Goal: Leave review/rating

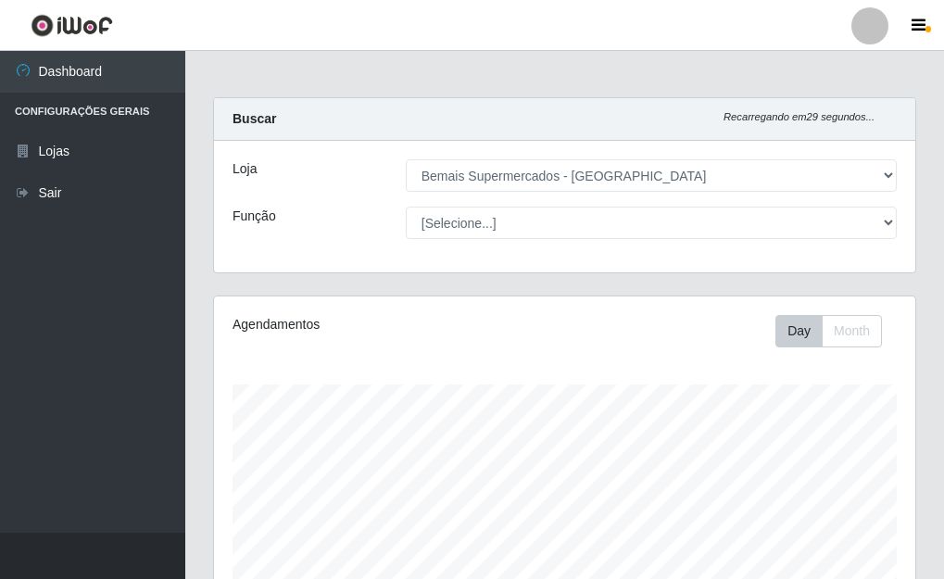
select select "249"
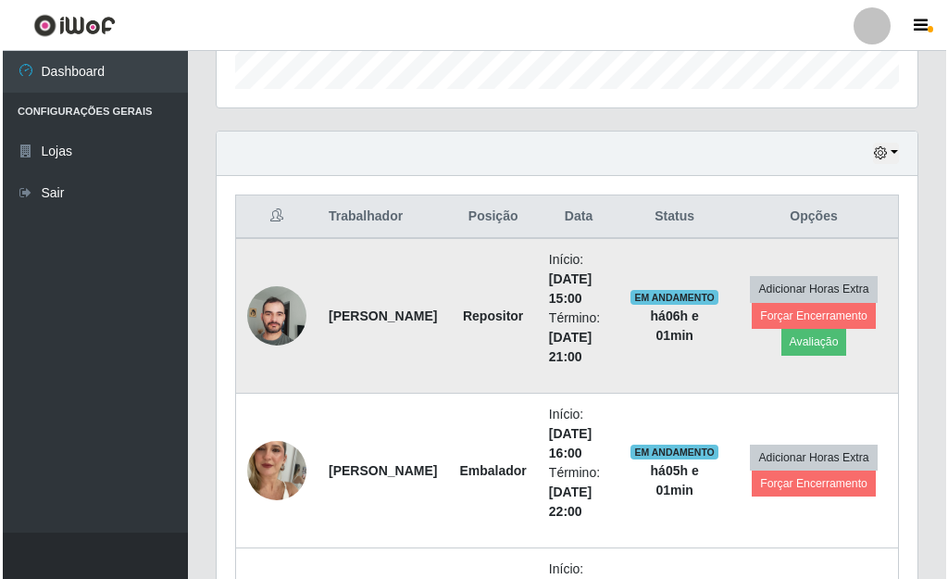
scroll to position [600, 0]
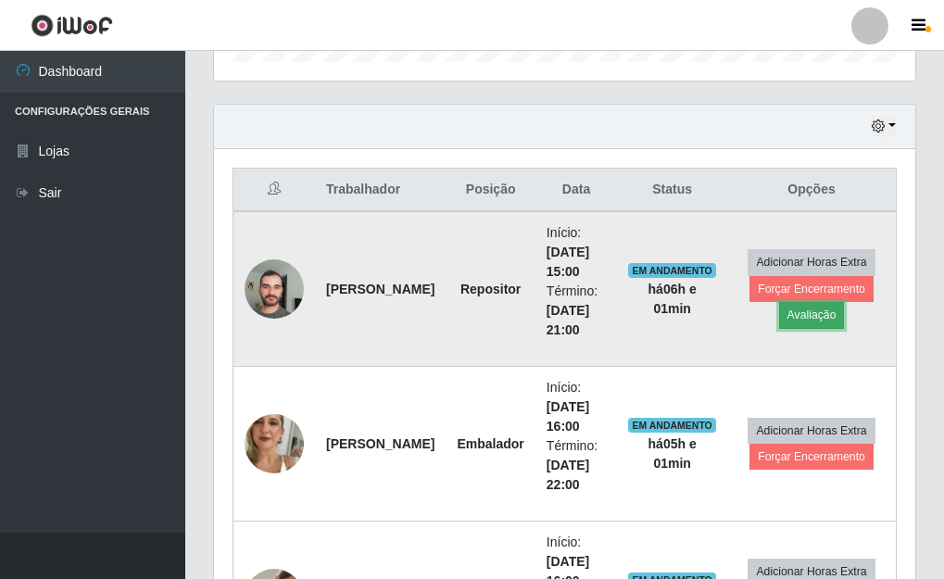
click at [818, 312] on button "Avaliação" at bounding box center [812, 315] width 66 height 26
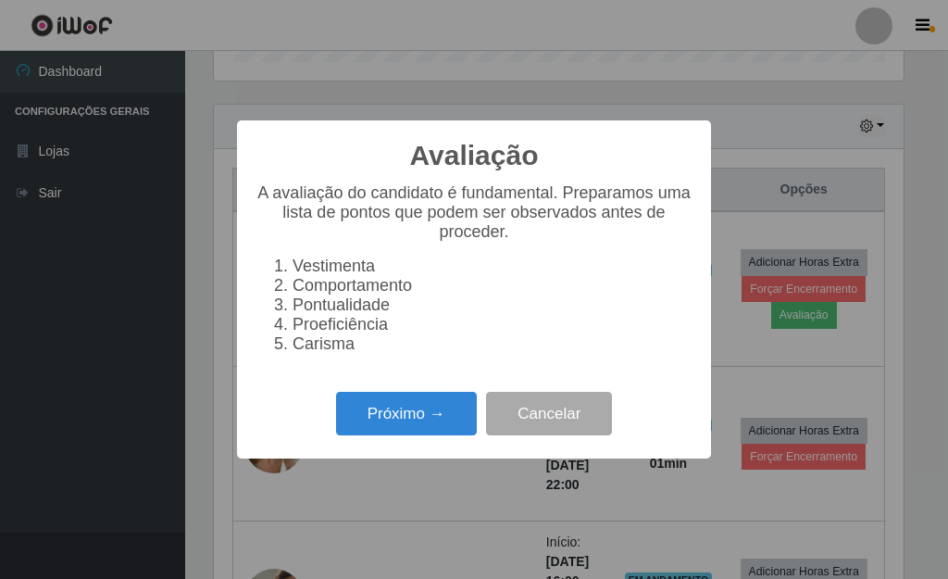
scroll to position [384, 690]
click at [439, 434] on button "Próximo →" at bounding box center [406, 414] width 141 height 44
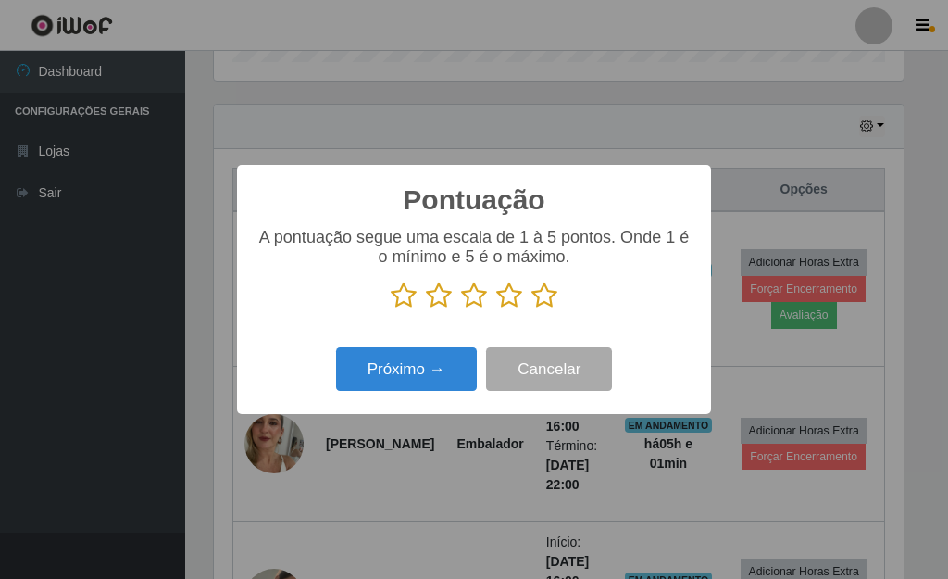
scroll to position [925610, 925304]
click at [543, 304] on icon at bounding box center [545, 296] width 26 height 28
click at [532, 309] on input "radio" at bounding box center [532, 309] width 0 height 0
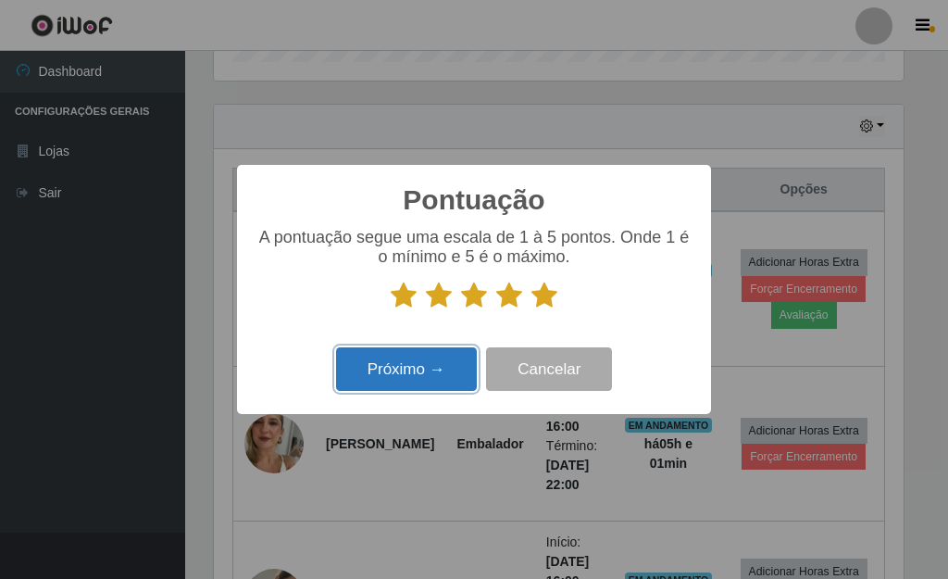
click at [436, 360] on button "Próximo →" at bounding box center [406, 369] width 141 height 44
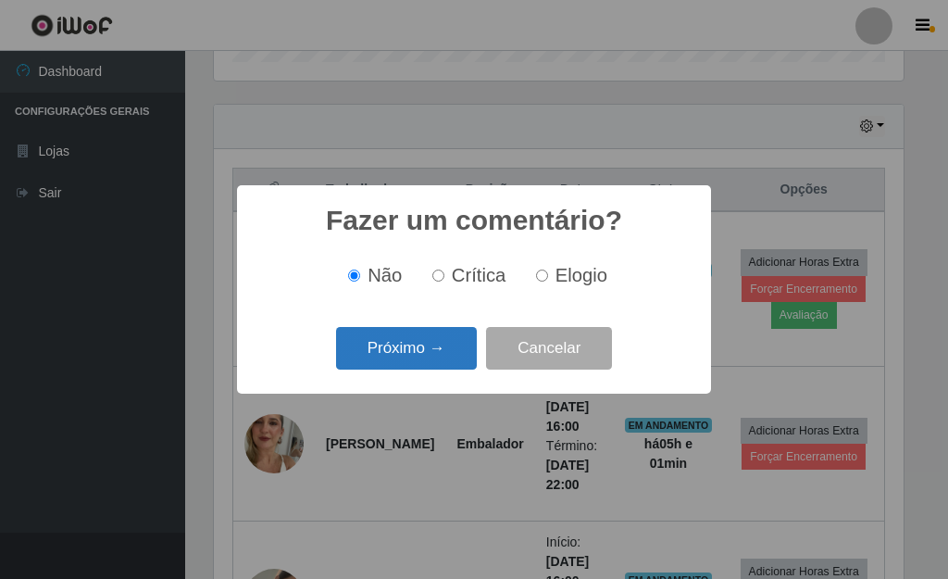
click at [428, 355] on button "Próximo →" at bounding box center [406, 349] width 141 height 44
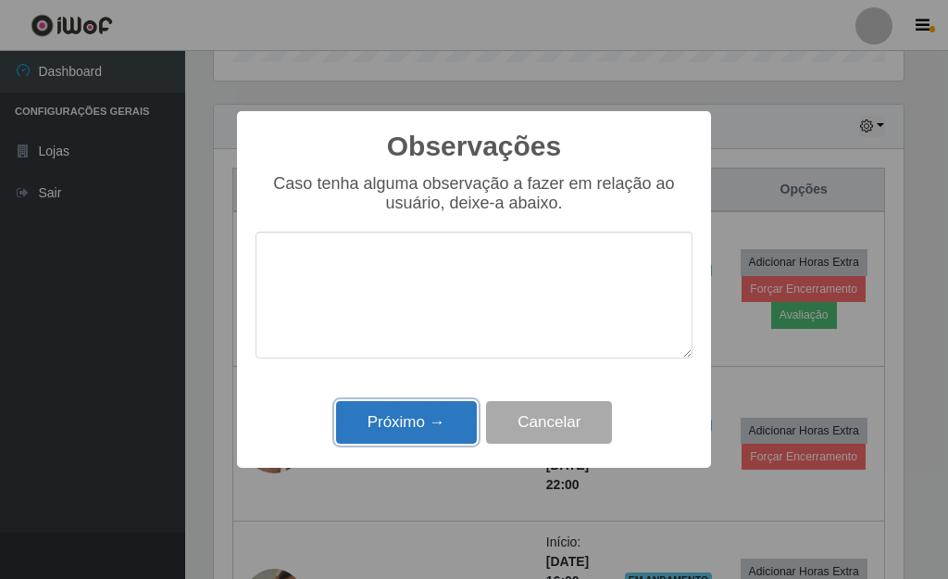
click at [434, 410] on button "Próximo →" at bounding box center [406, 423] width 141 height 44
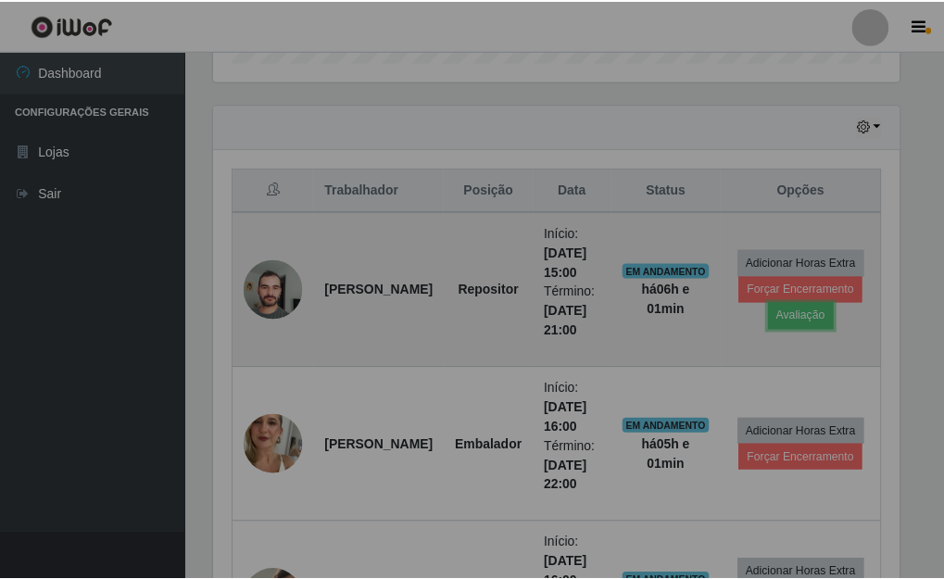
scroll to position [384, 701]
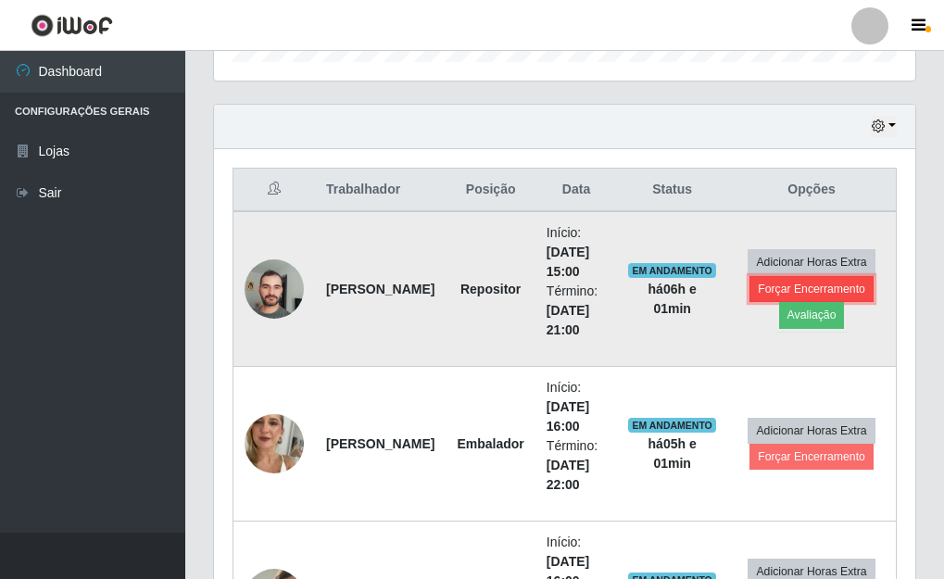
click at [832, 291] on button "Forçar Encerramento" at bounding box center [811, 289] width 124 height 26
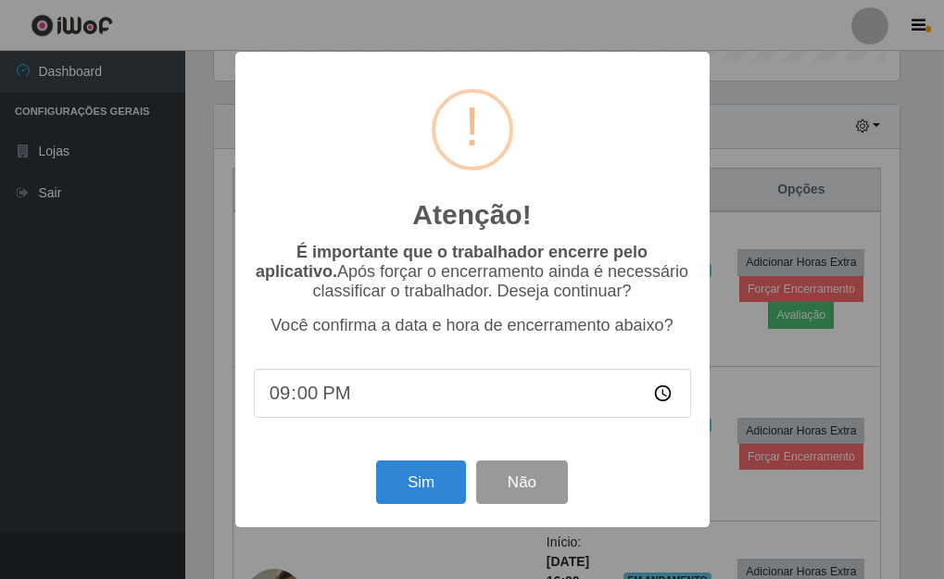
scroll to position [384, 690]
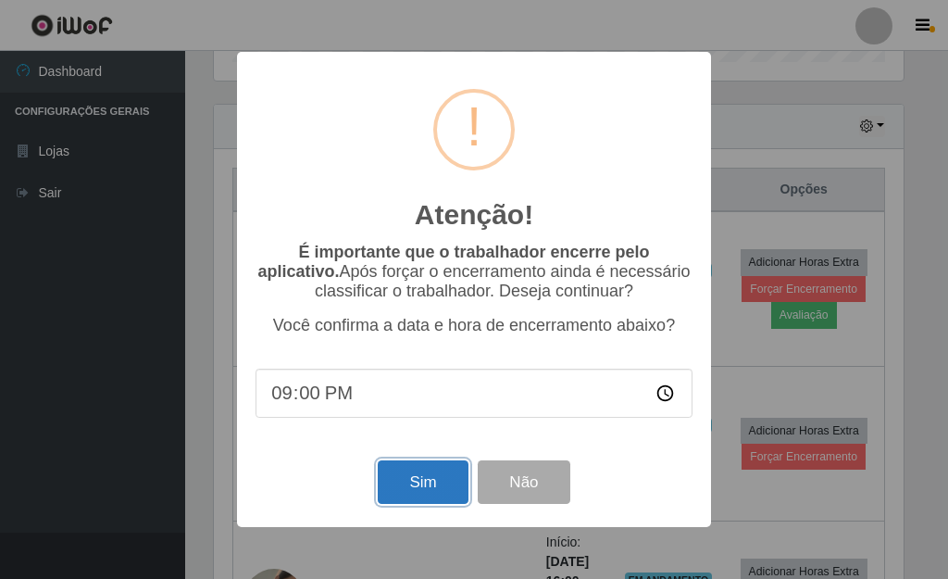
click at [429, 480] on button "Sim" at bounding box center [423, 482] width 90 height 44
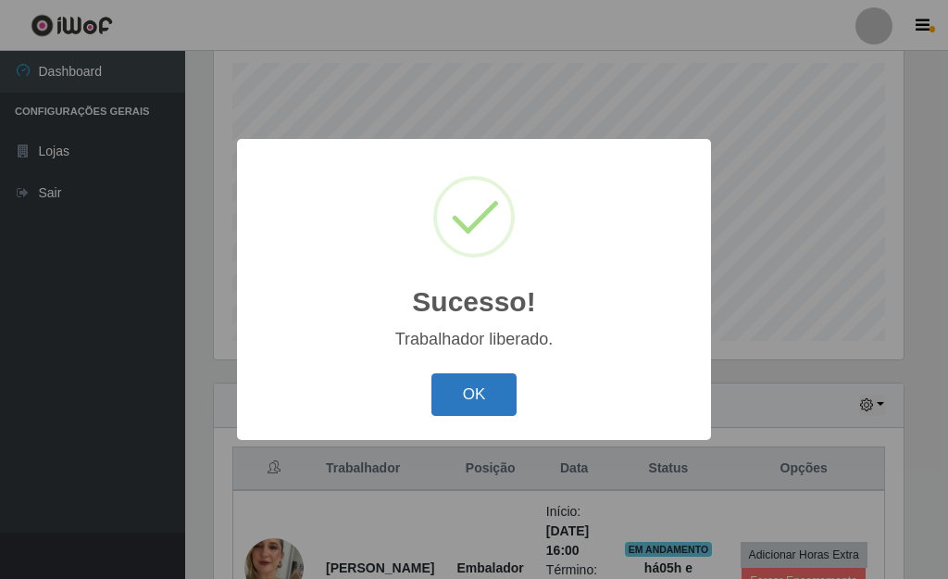
click at [466, 402] on button "OK" at bounding box center [475, 395] width 86 height 44
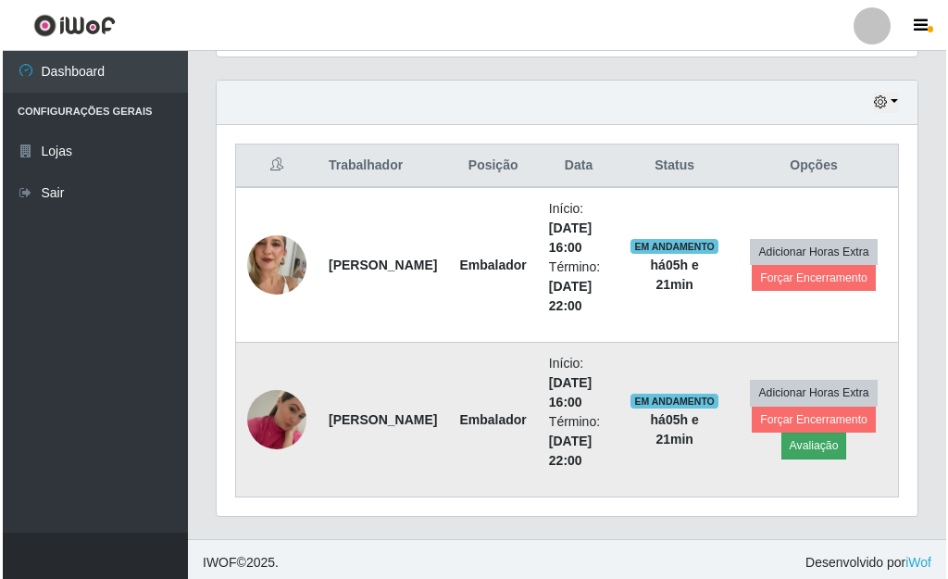
scroll to position [631, 0]
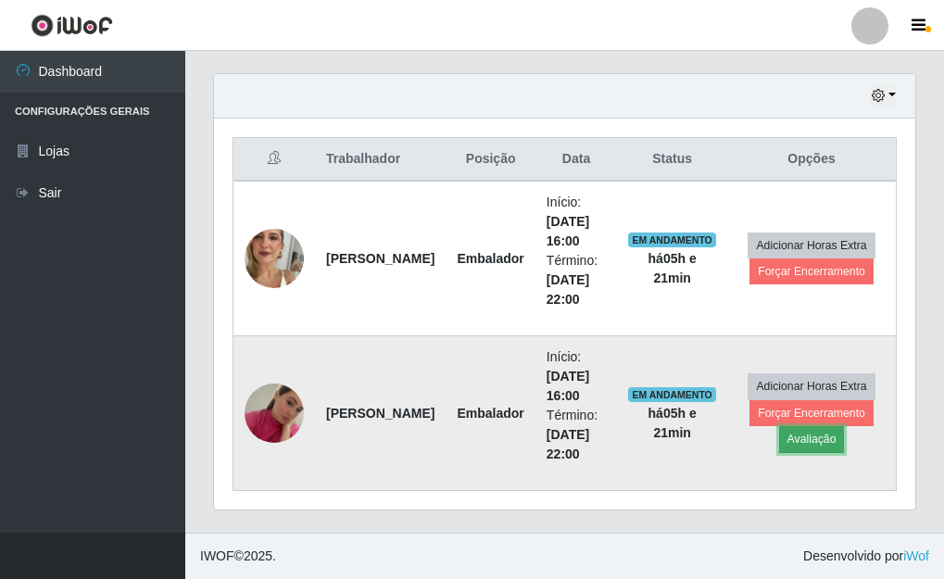
click at [811, 444] on button "Avaliação" at bounding box center [812, 439] width 66 height 26
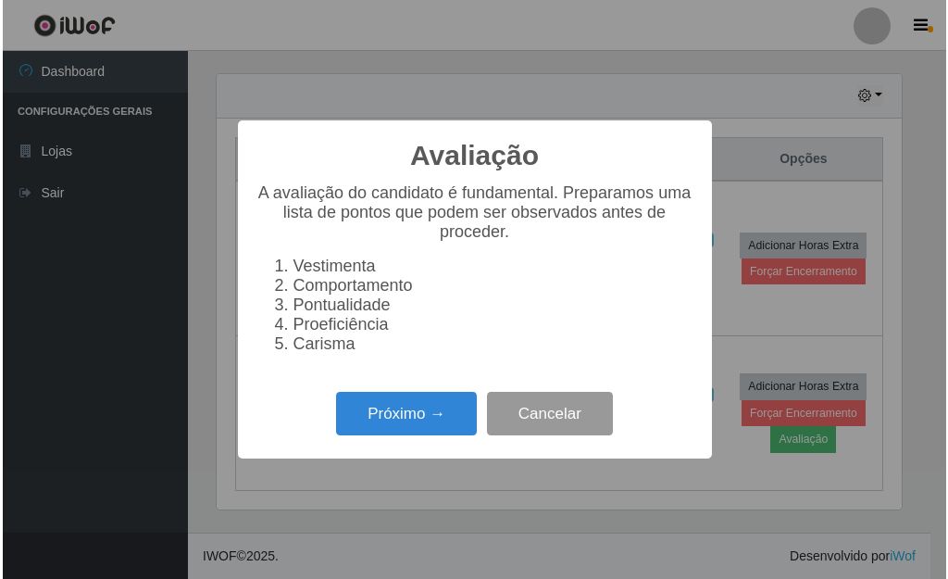
scroll to position [384, 690]
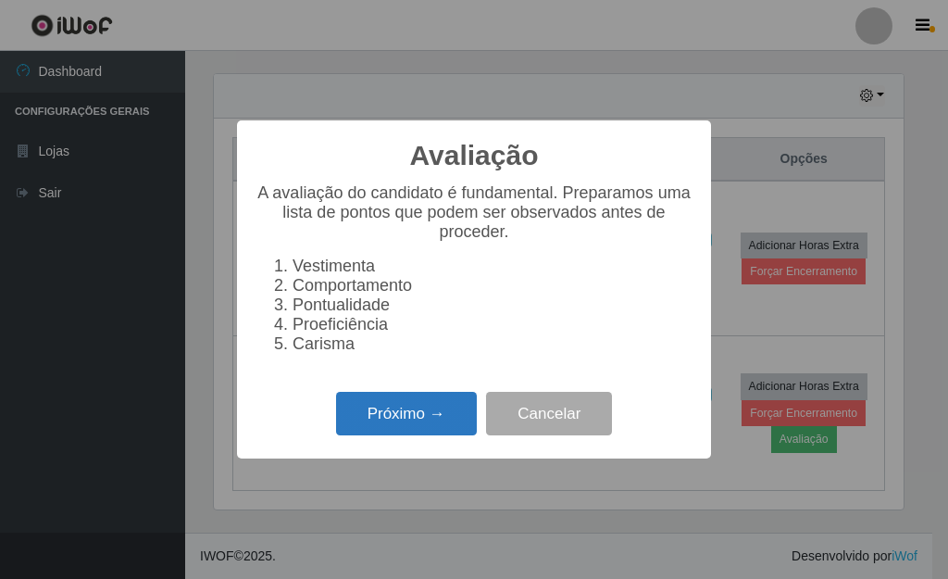
click at [400, 422] on button "Próximo →" at bounding box center [406, 414] width 141 height 44
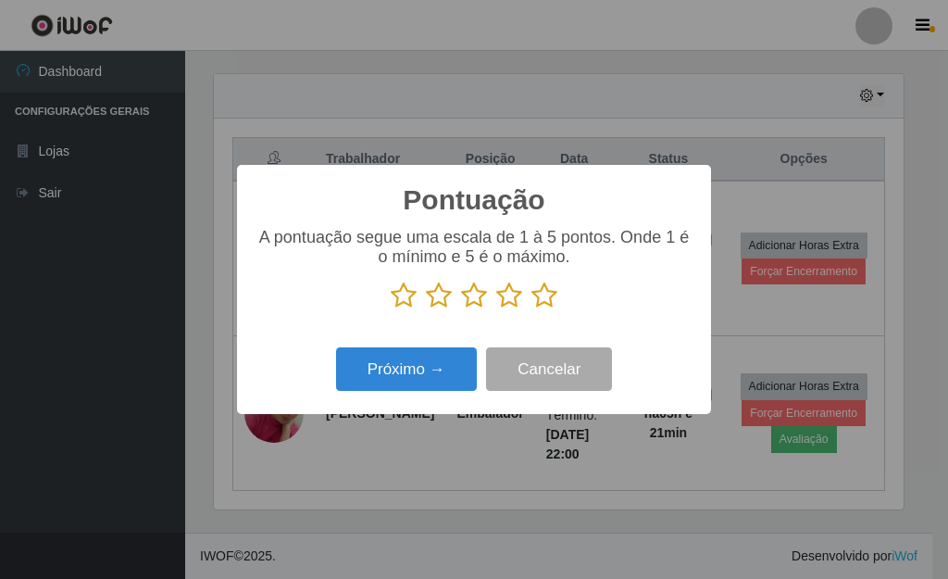
scroll to position [925610, 925304]
click at [545, 312] on div "A pontuação segue uma escala de 1 à 5 pontos. Onde 1 é o mínimo e 5 é o máximo." at bounding box center [474, 276] width 437 height 96
drag, startPoint x: 545, startPoint y: 307, endPoint x: 514, endPoint y: 342, distance: 46.5
click at [544, 307] on icon at bounding box center [545, 296] width 26 height 28
click at [532, 309] on input "radio" at bounding box center [532, 309] width 0 height 0
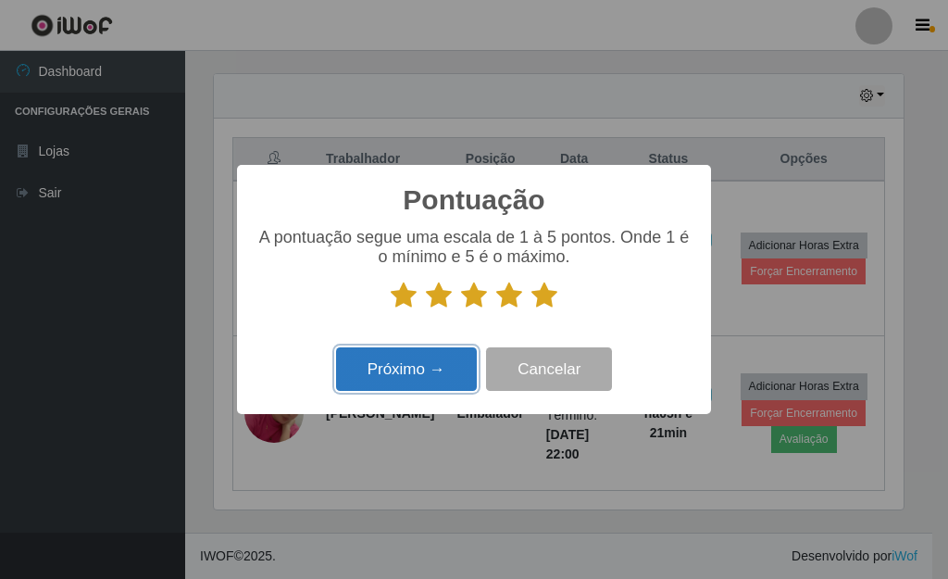
click at [442, 366] on button "Próximo →" at bounding box center [406, 369] width 141 height 44
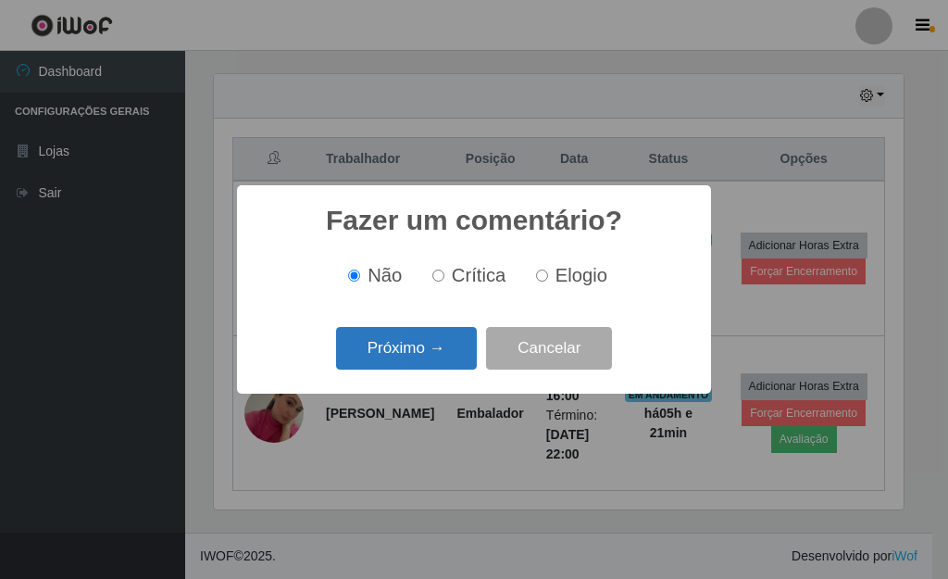
click at [430, 356] on button "Próximo →" at bounding box center [406, 349] width 141 height 44
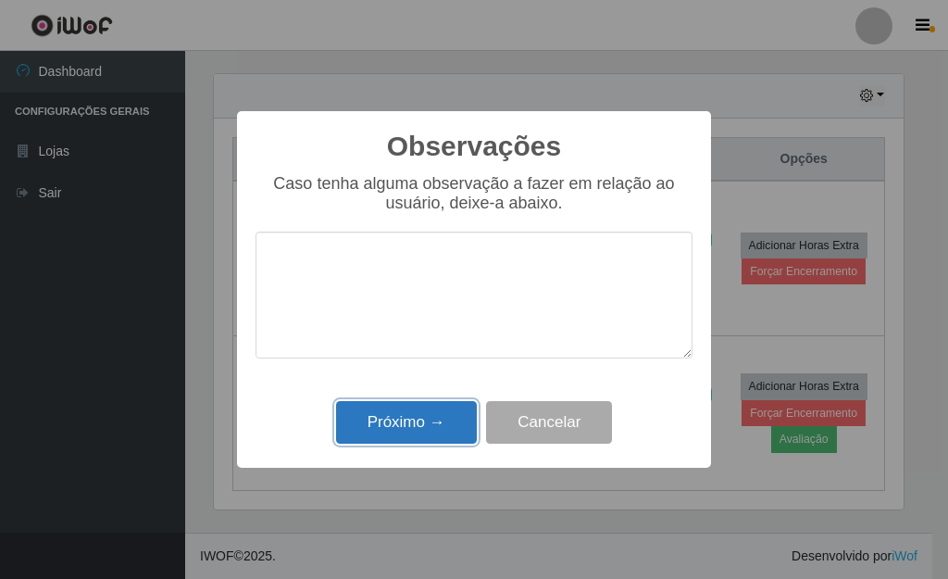
click at [439, 421] on button "Próximo →" at bounding box center [406, 423] width 141 height 44
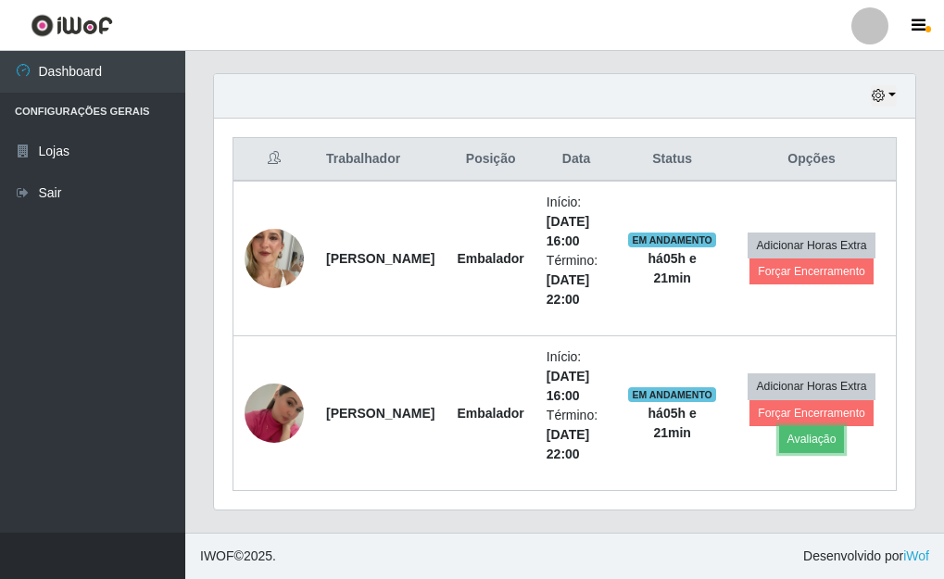
scroll to position [384, 701]
